Goal: Submit feedback/report problem

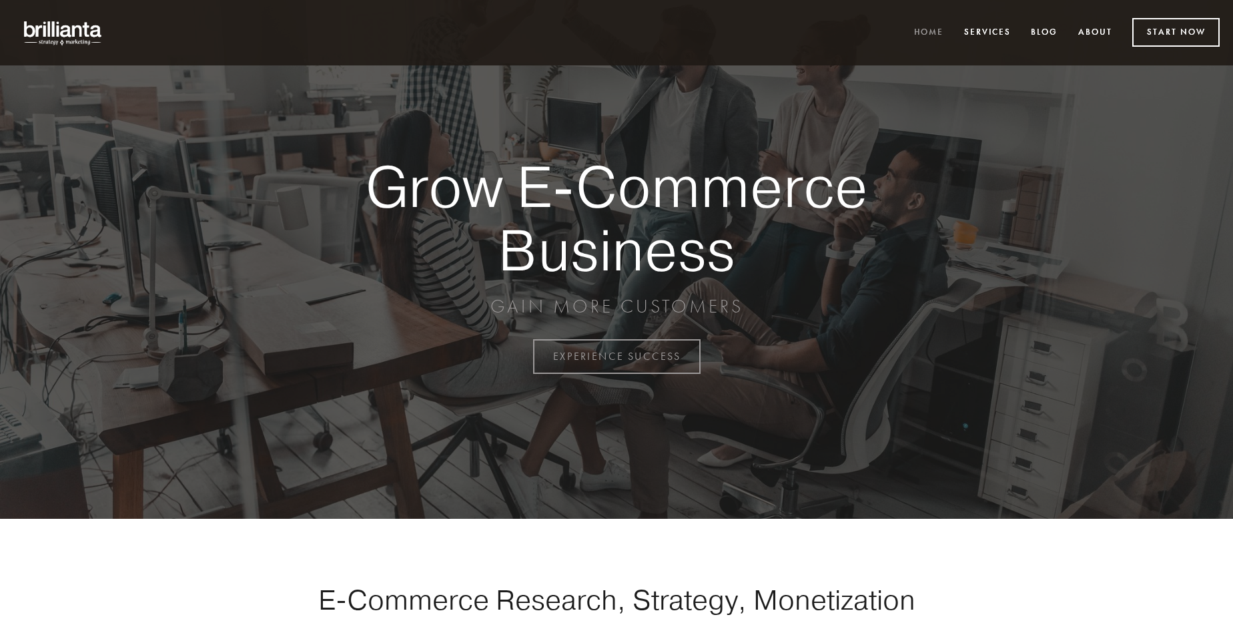
scroll to position [3498, 0]
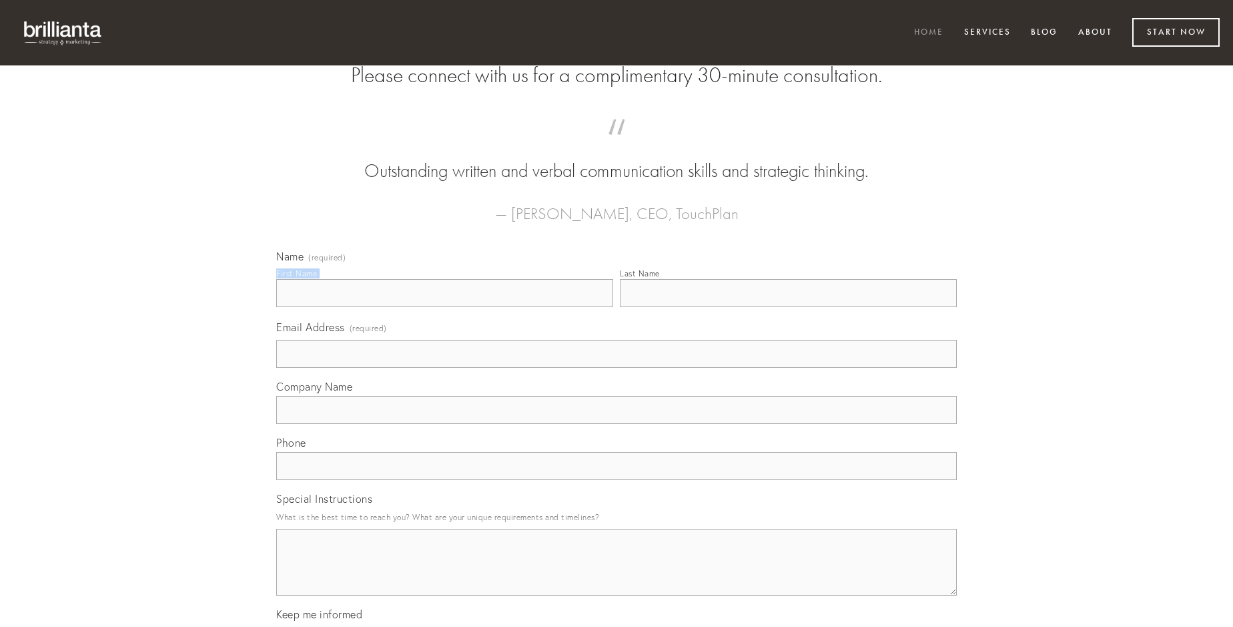
type input "[PERSON_NAME]"
click at [788, 307] on input "Last Name" at bounding box center [788, 293] width 337 height 28
type input "[PERSON_NAME]"
click at [617, 368] on input "Email Address (required)" at bounding box center [616, 354] width 681 height 28
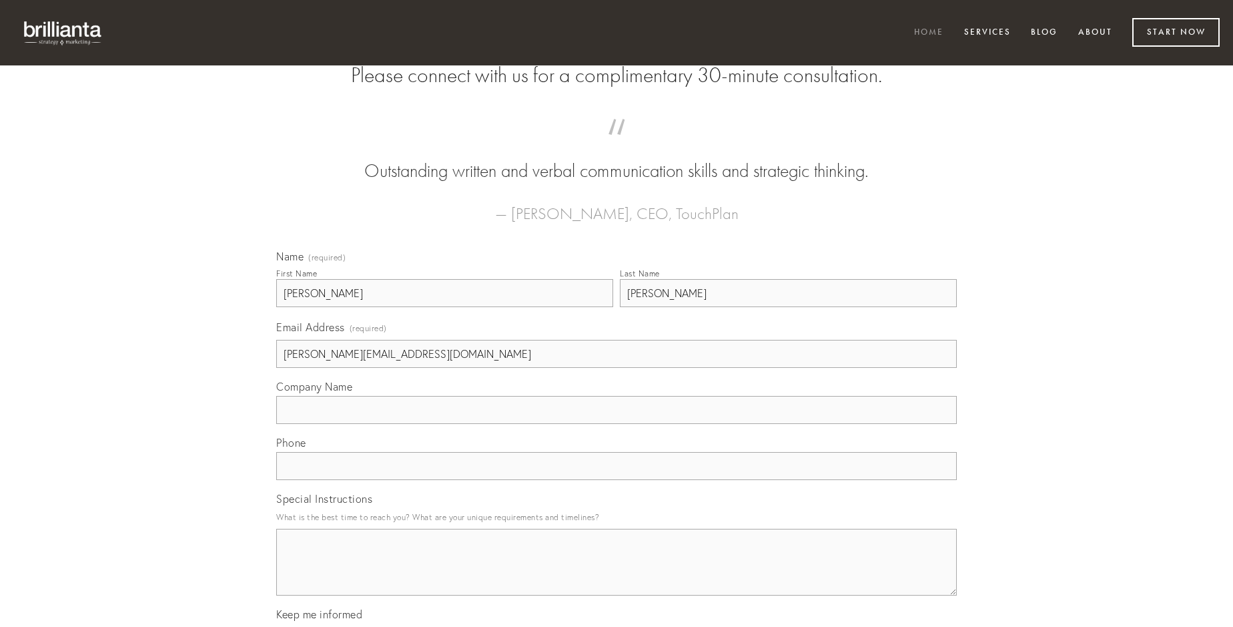
type input "[PERSON_NAME][EMAIL_ADDRESS][DOMAIN_NAME]"
click at [617, 424] on input "Company Name" at bounding box center [616, 410] width 681 height 28
type input "cometes"
click at [617, 480] on input "text" at bounding box center [616, 466] width 681 height 28
click at [617, 574] on textarea "Special Instructions" at bounding box center [616, 561] width 681 height 67
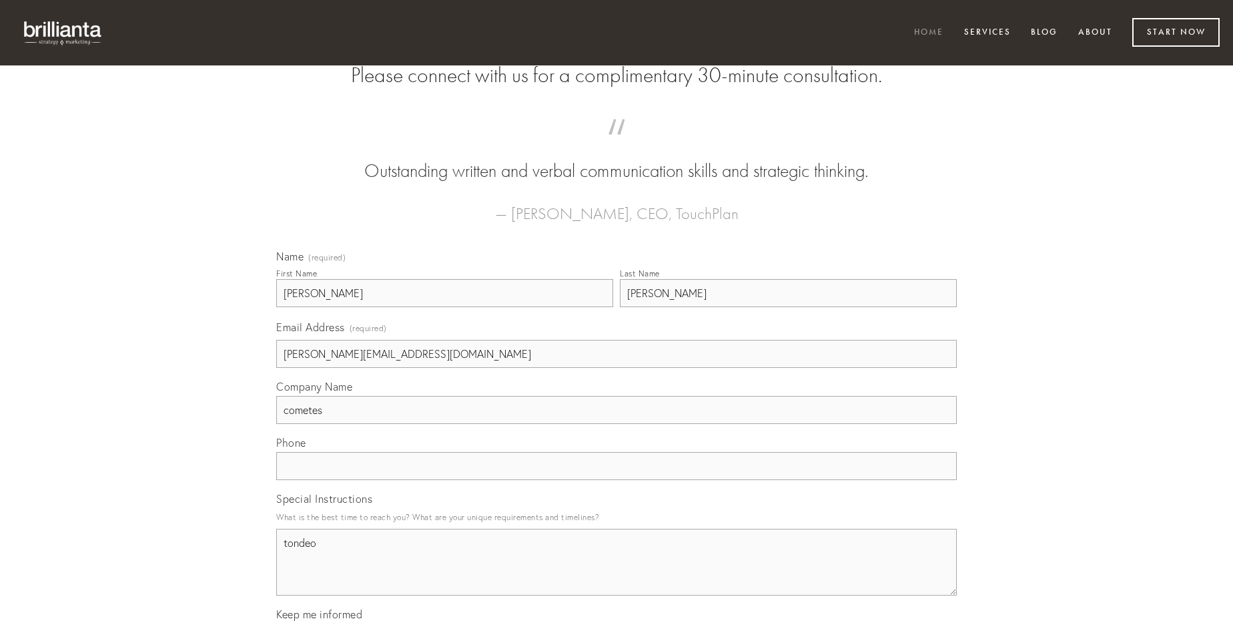
type textarea "tondeo"
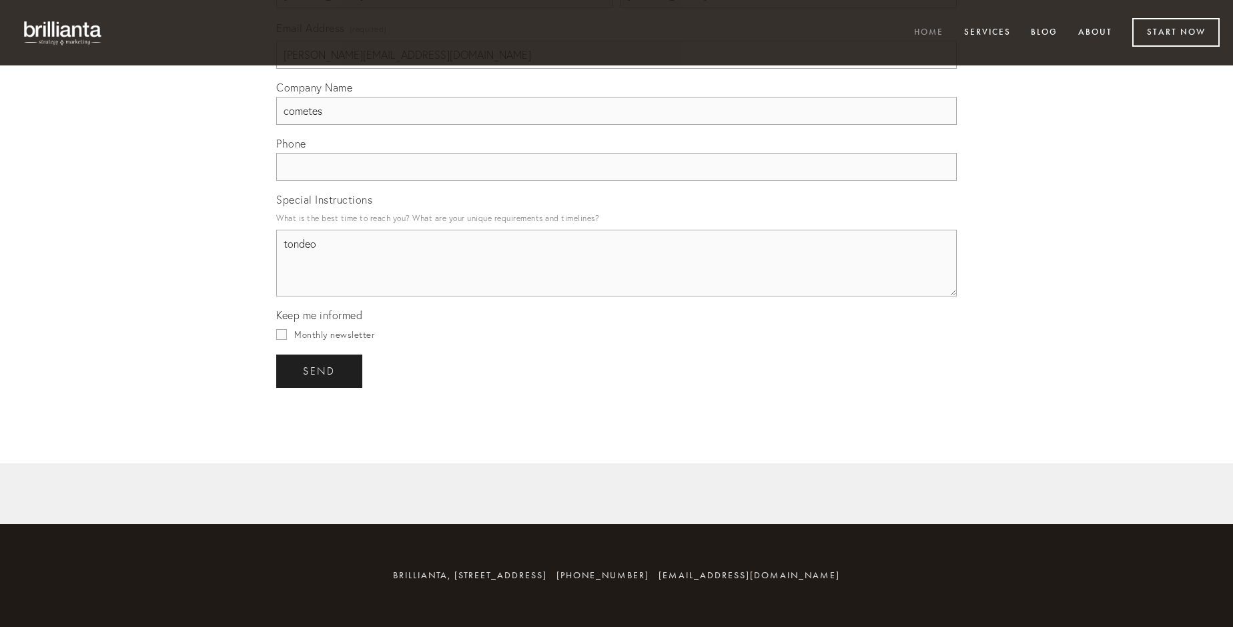
click at [320, 370] on span "send" at bounding box center [319, 371] width 33 height 12
